Goal: Information Seeking & Learning: Check status

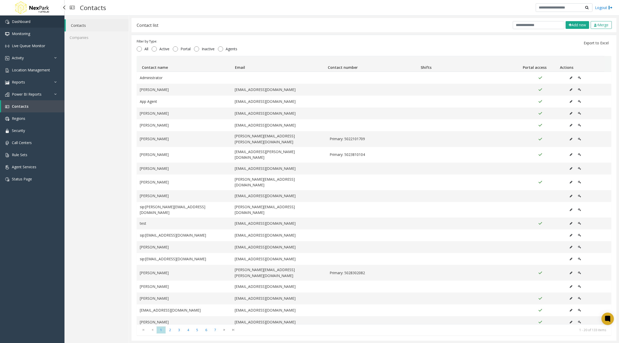
click at [32, 19] on link "Dashboard" at bounding box center [32, 21] width 65 height 12
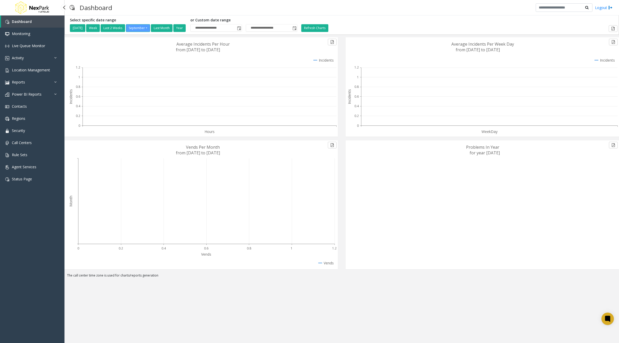
click at [28, 20] on span "Dashboard" at bounding box center [22, 21] width 20 height 5
click at [36, 59] on link "Activity" at bounding box center [32, 58] width 65 height 12
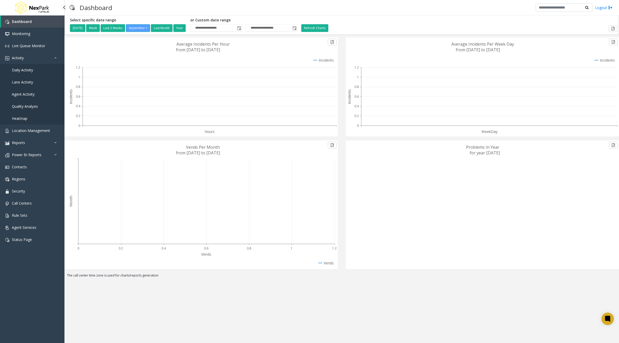
click at [27, 72] on span "Daily Activity" at bounding box center [22, 70] width 21 height 5
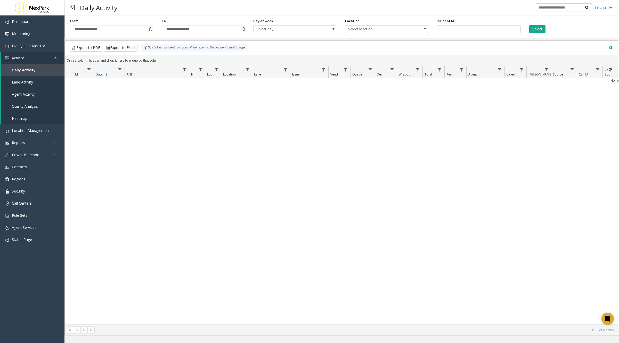
click at [612, 47] on span at bounding box center [611, 48] width 6 height 6
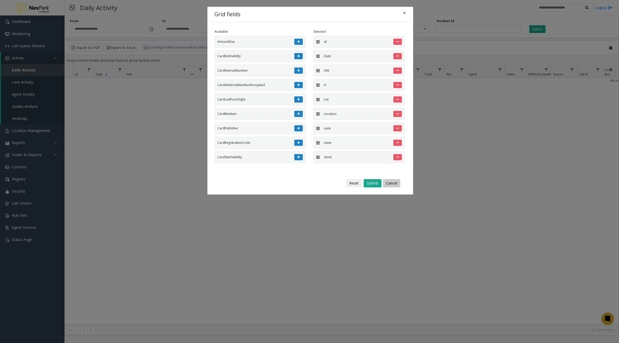
click at [389, 181] on button "Cancel" at bounding box center [391, 183] width 17 height 8
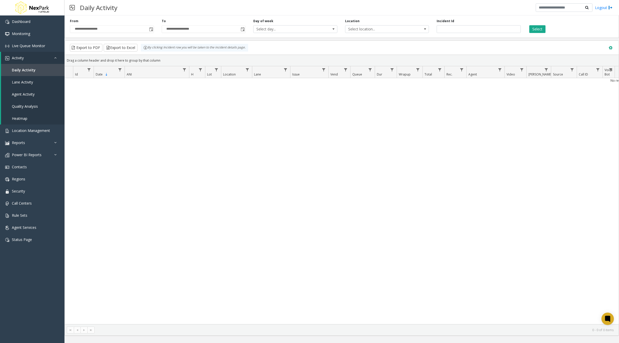
click at [611, 44] on button at bounding box center [611, 48] width 11 height 11
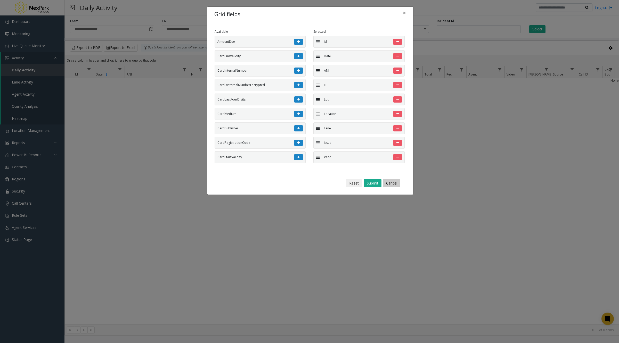
click at [389, 185] on button "Cancel" at bounding box center [391, 183] width 17 height 8
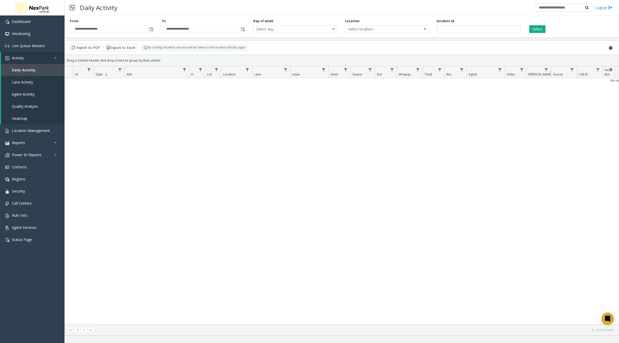
click at [558, 141] on div "No records available." at bounding box center [342, 201] width 554 height 246
